Goal: Check status

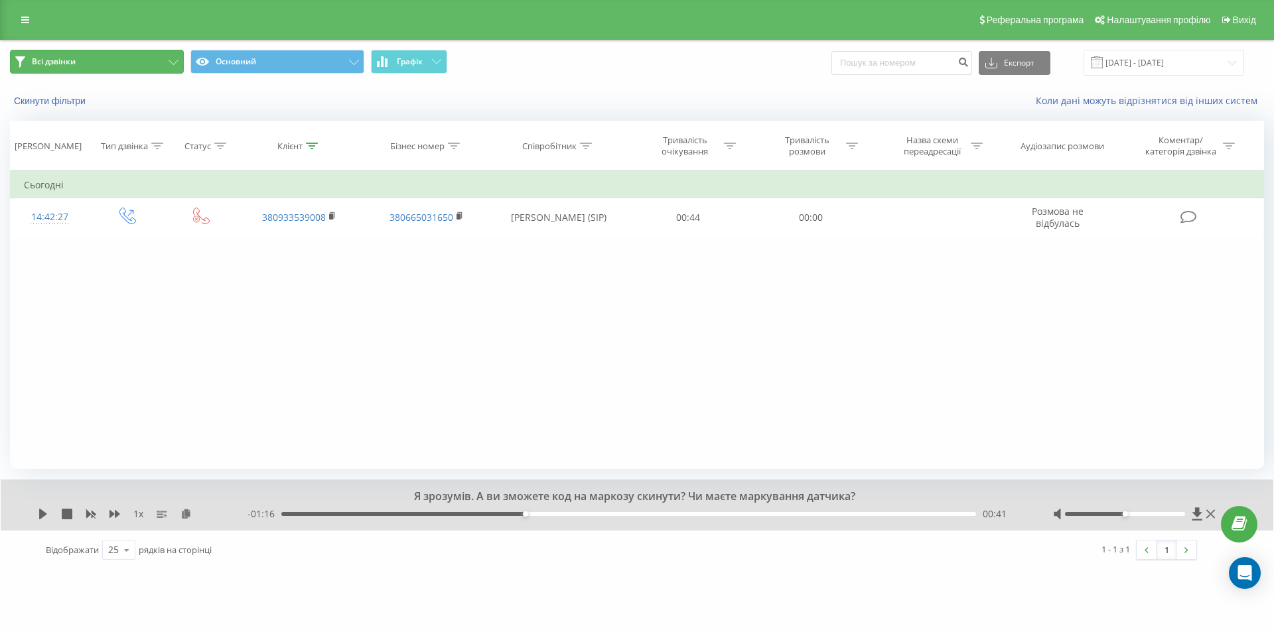
click at [173, 54] on button "Всі дзвінки" at bounding box center [97, 62] width 174 height 24
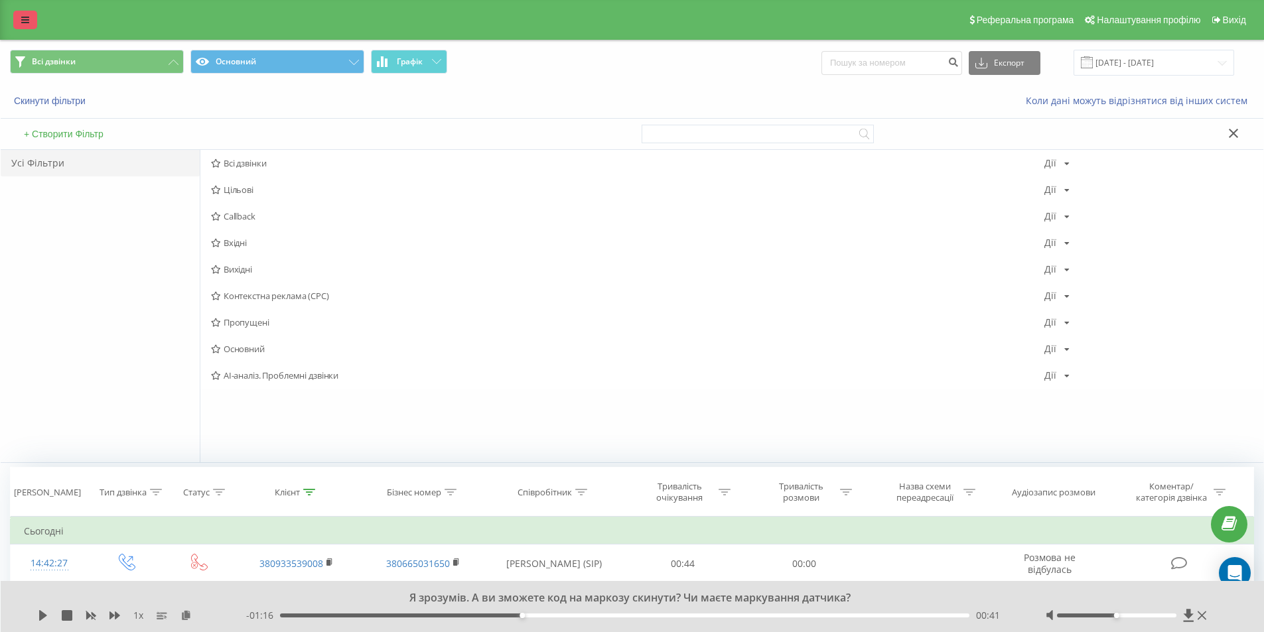
click at [27, 19] on icon at bounding box center [25, 19] width 8 height 9
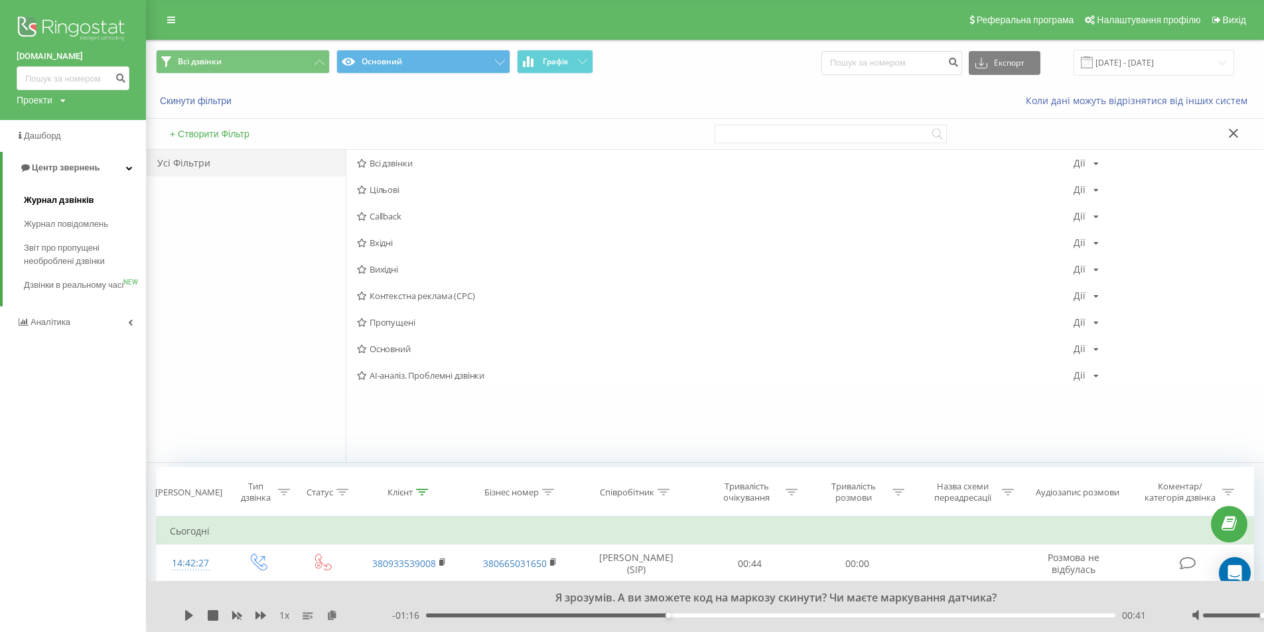
click at [75, 204] on span "Журнал дзвінків" at bounding box center [59, 200] width 70 height 13
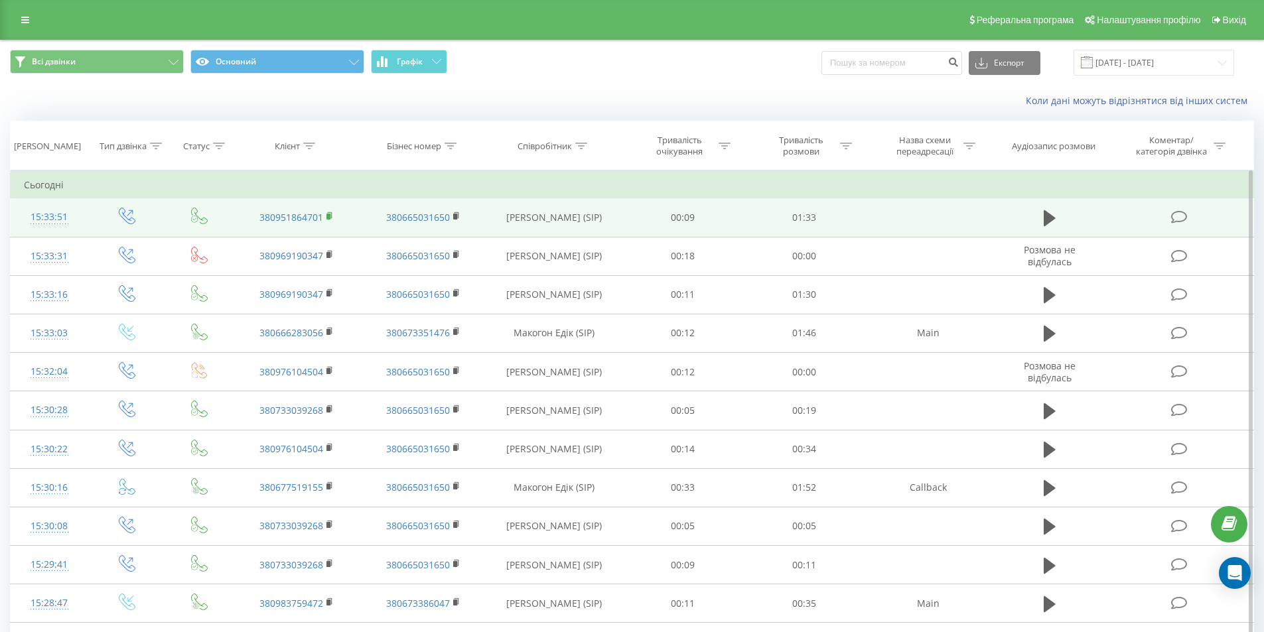
click at [328, 214] on rect at bounding box center [328, 217] width 4 height 6
